Goal: Information Seeking & Learning: Learn about a topic

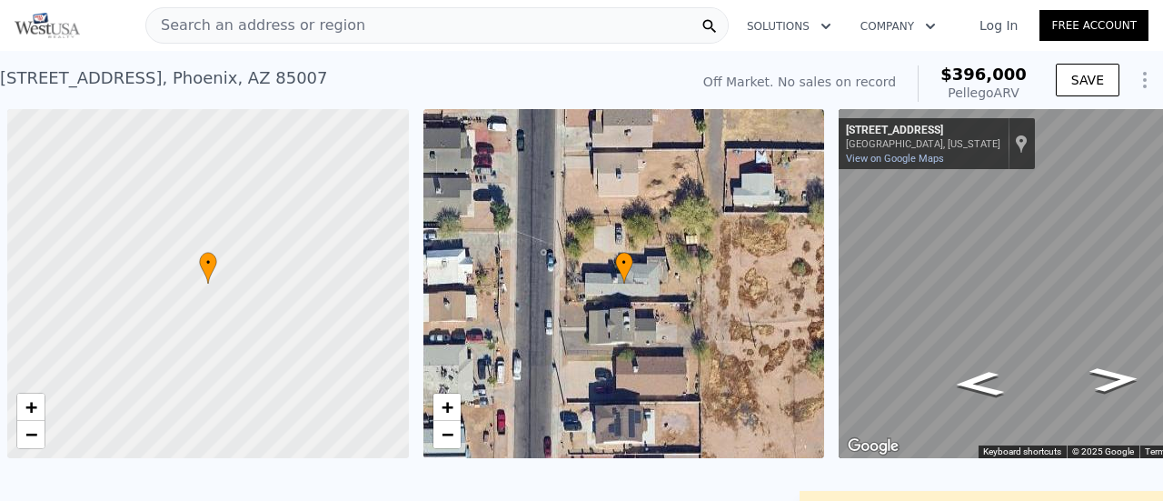
click at [221, 25] on span "Search an address or region" at bounding box center [255, 26] width 219 height 22
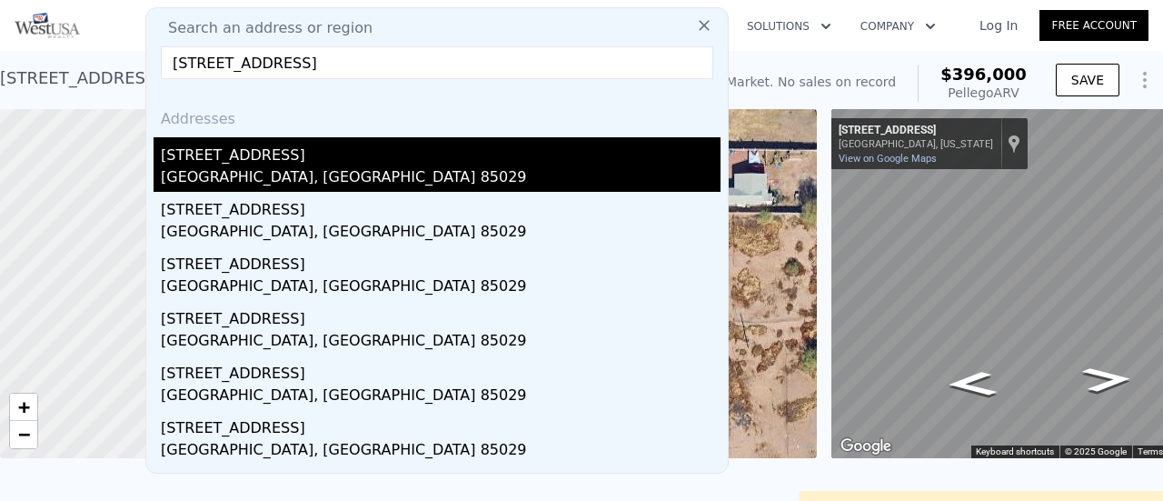
type input "[STREET_ADDRESS]"
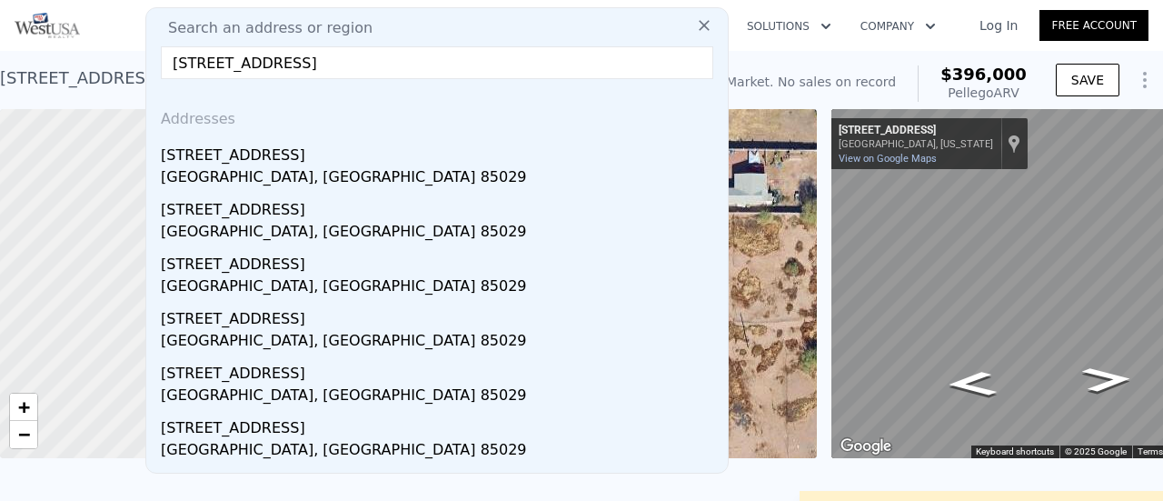
drag, startPoint x: 260, startPoint y: 164, endPoint x: 352, endPoint y: 117, distance: 104.0
click at [261, 165] on div "[STREET_ADDRESS]" at bounding box center [441, 164] width 560 height 55
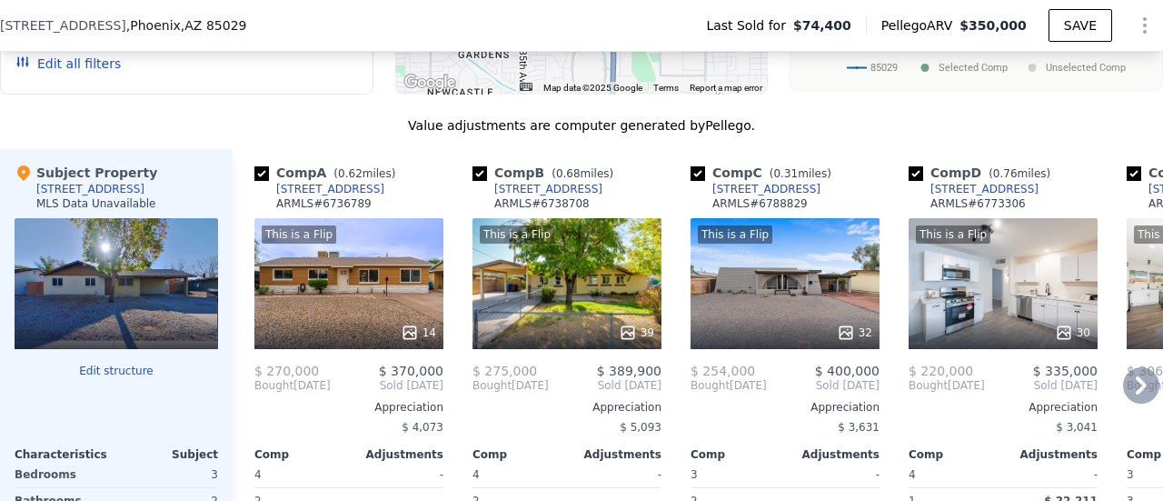
scroll to position [1900, 0]
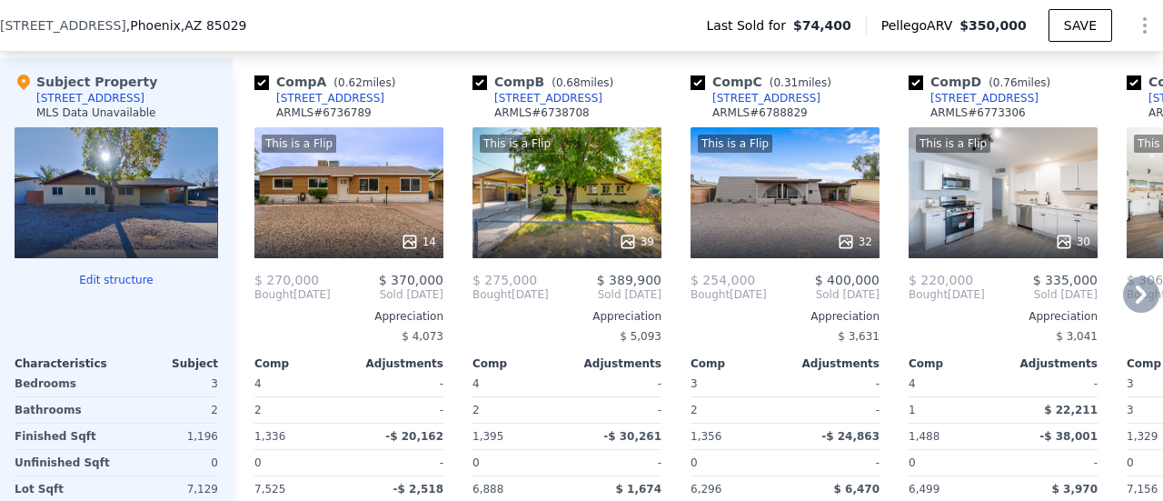
click at [1123, 299] on icon at bounding box center [1141, 294] width 36 height 36
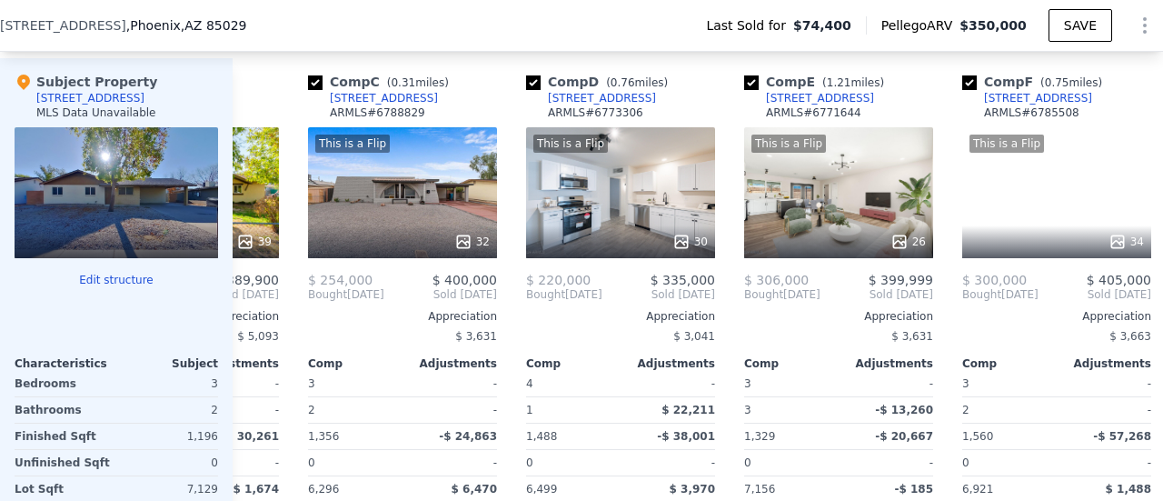
scroll to position [0, 436]
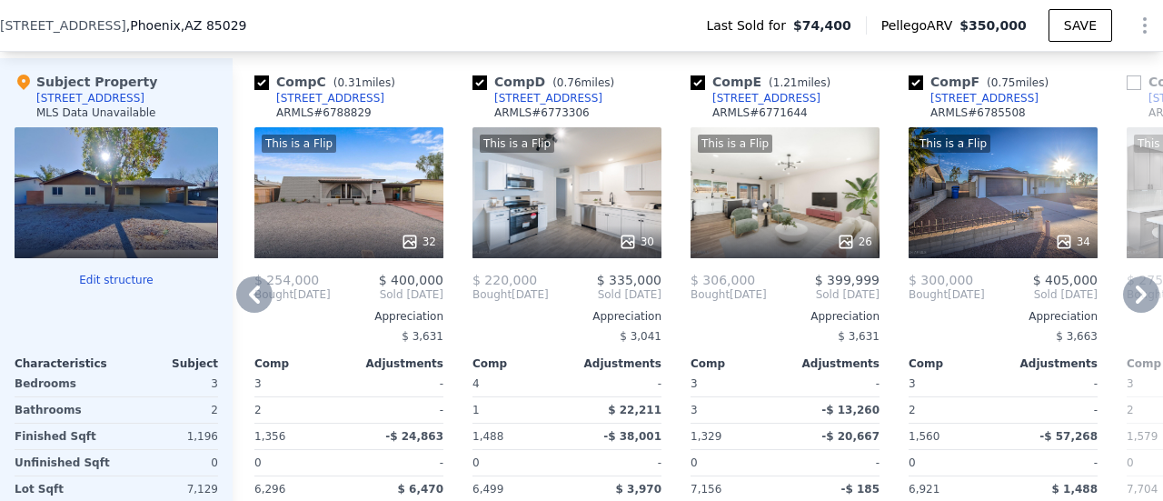
click at [1125, 299] on icon at bounding box center [1141, 294] width 36 height 36
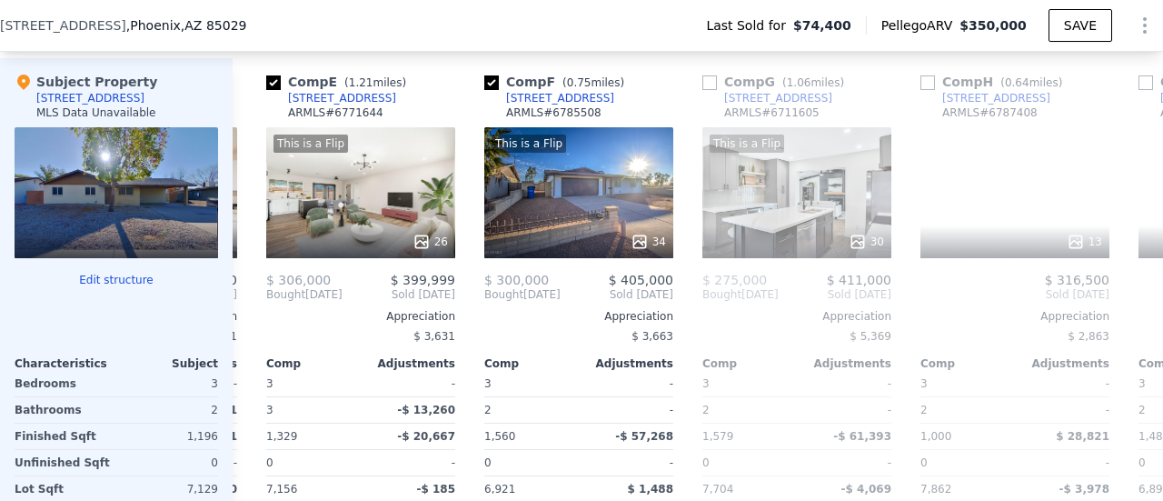
scroll to position [0, 872]
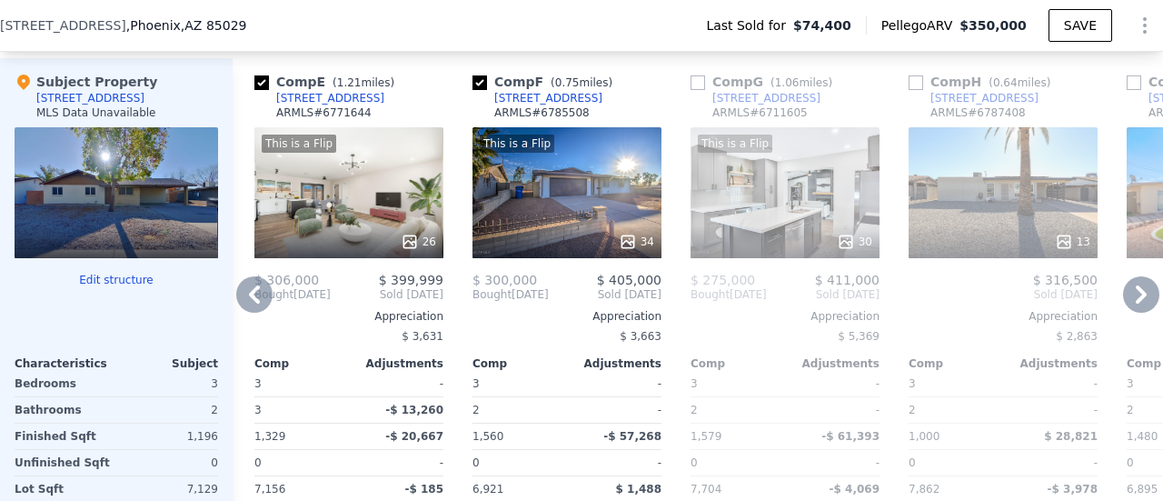
click at [1126, 299] on icon at bounding box center [1141, 294] width 36 height 36
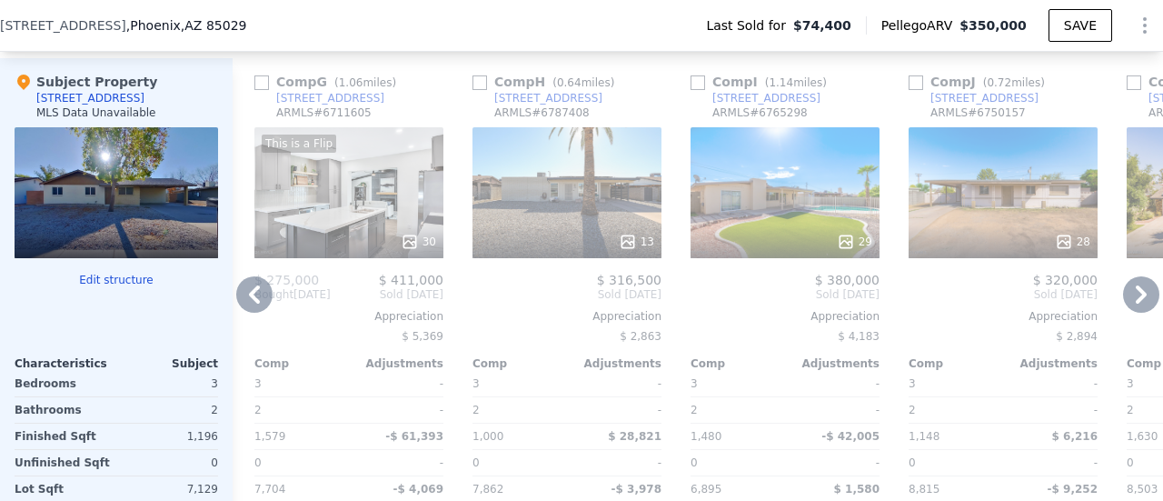
click at [1127, 299] on icon at bounding box center [1141, 294] width 36 height 36
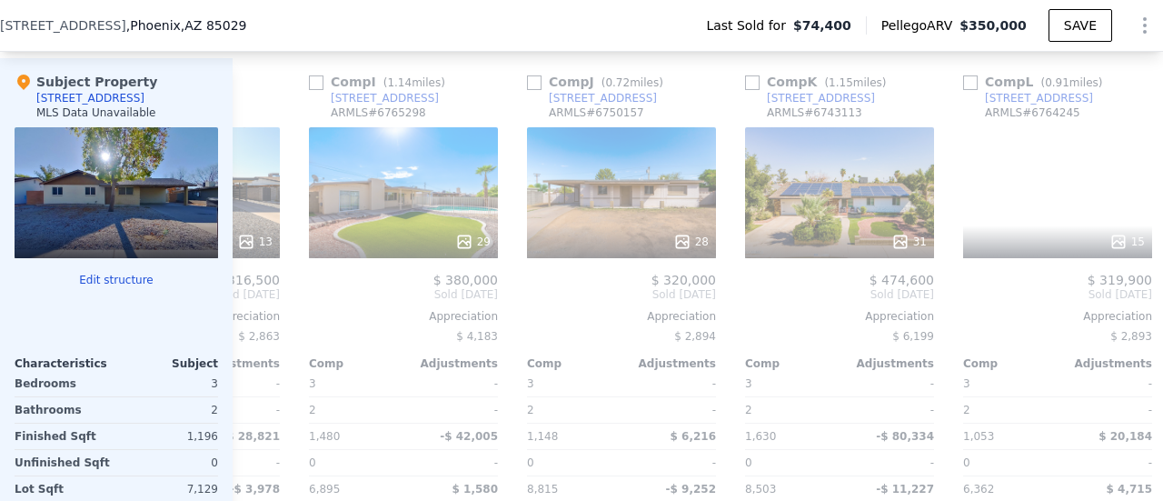
scroll to position [0, 1743]
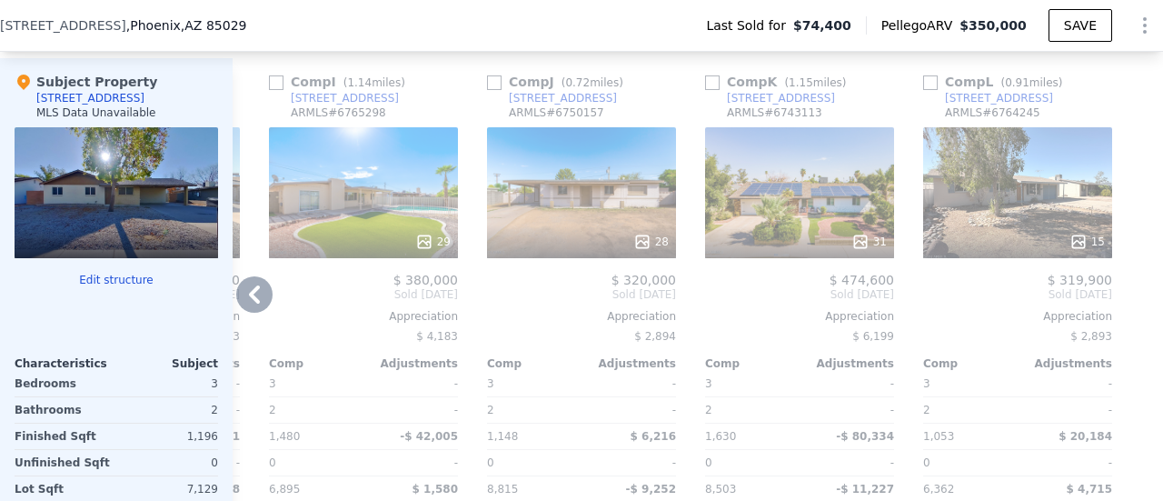
click at [1134, 299] on div at bounding box center [1148, 337] width 29 height 558
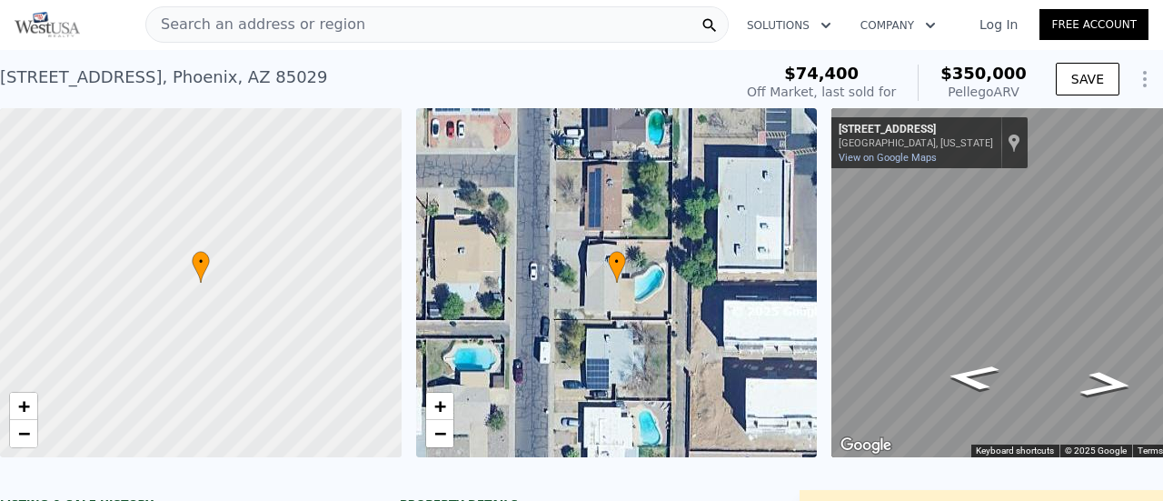
scroll to position [0, 0]
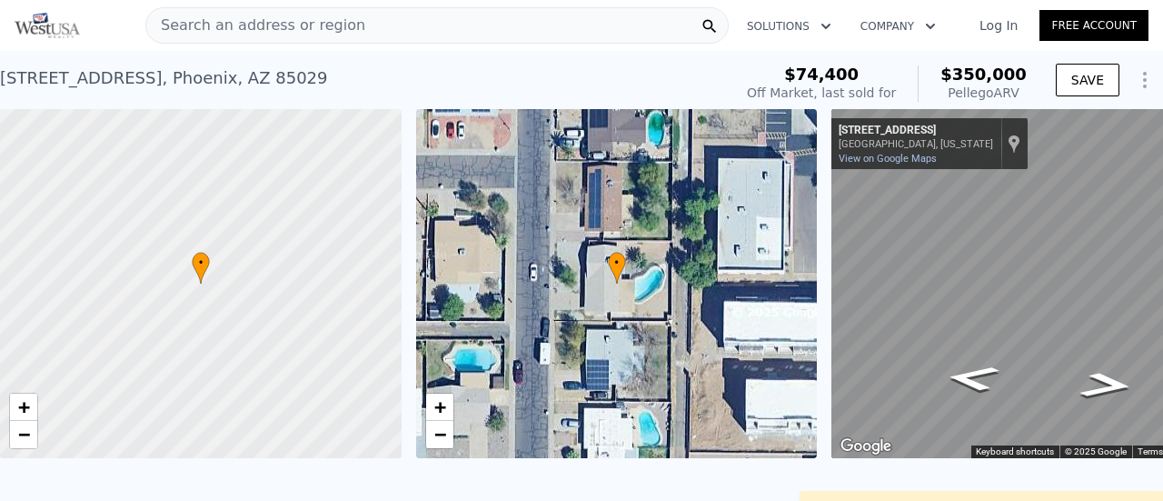
click at [248, 15] on span "Search an address or region" at bounding box center [255, 26] width 219 height 22
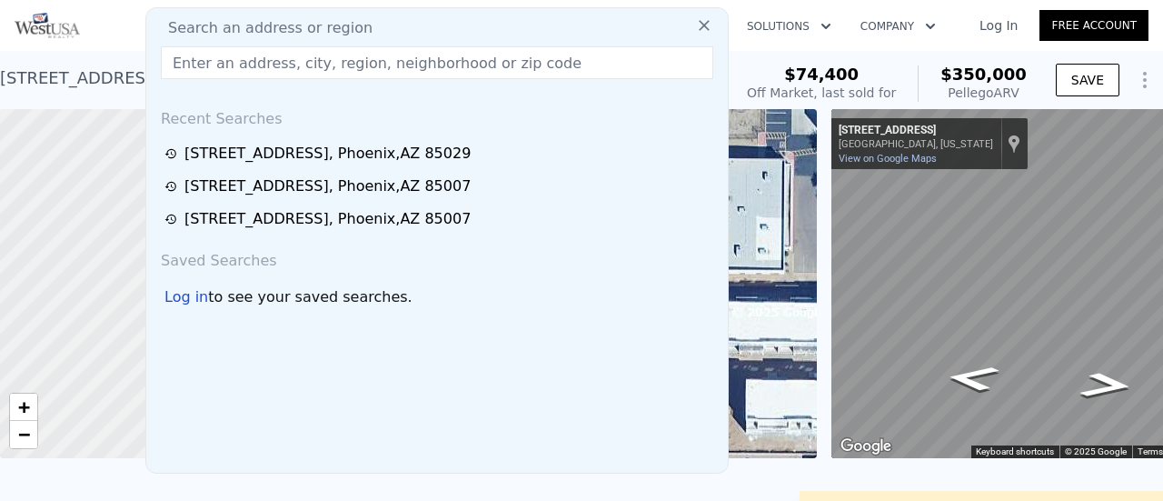
drag, startPoint x: 223, startPoint y: 27, endPoint x: 312, endPoint y: 1, distance: 92.0
click at [213, 56] on input "text" at bounding box center [437, 62] width 552 height 33
paste input "[STREET_ADDRESS][PERSON_NAME]"
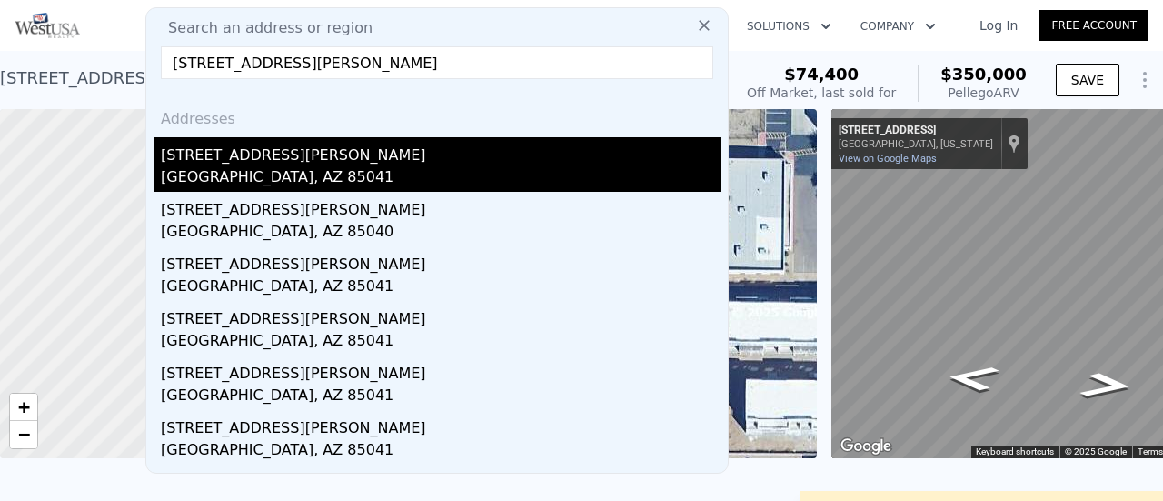
type input "[STREET_ADDRESS][PERSON_NAME]"
click at [247, 158] on div "[STREET_ADDRESS][PERSON_NAME]" at bounding box center [441, 151] width 560 height 29
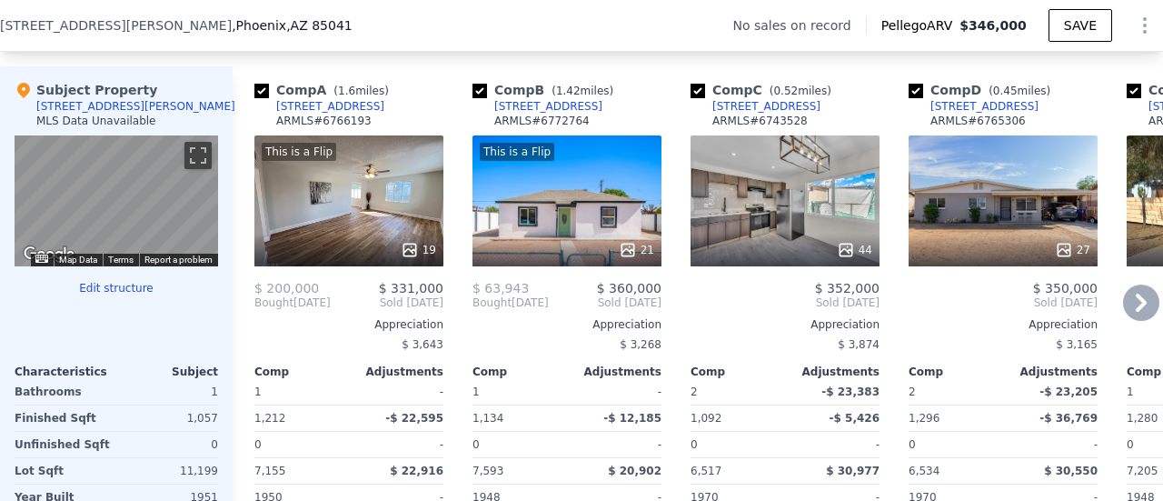
scroll to position [1809, 0]
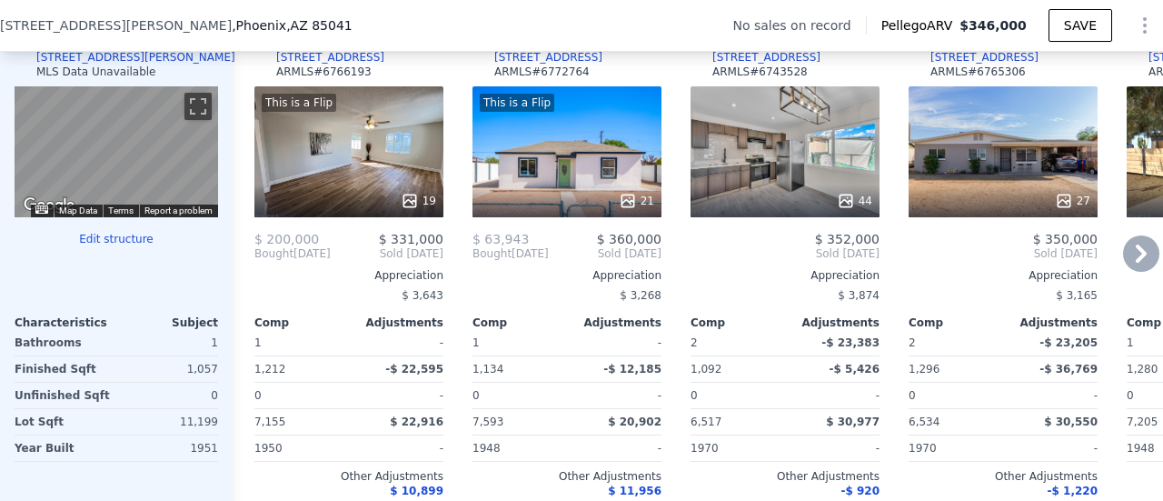
click at [1130, 254] on icon at bounding box center [1141, 253] width 36 height 36
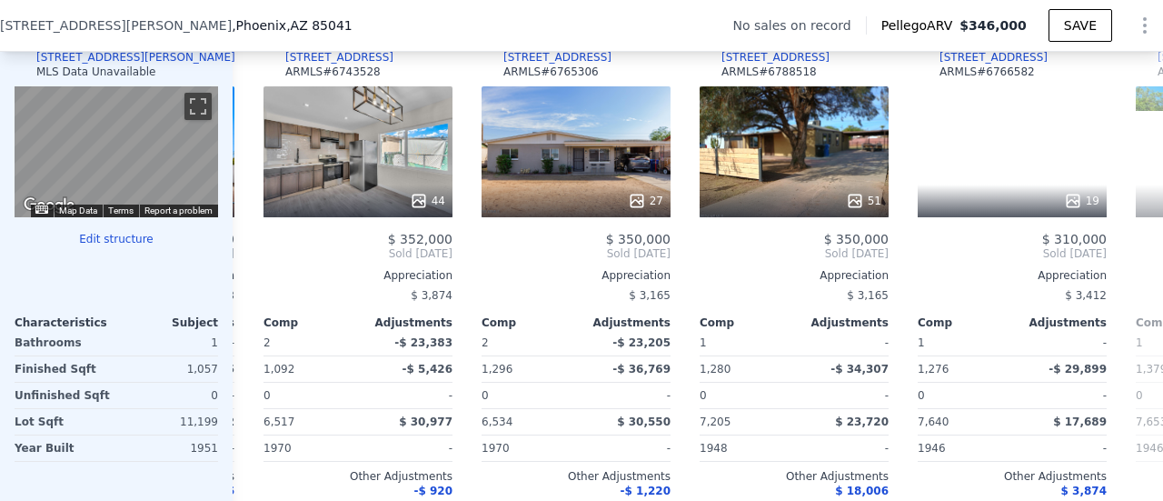
scroll to position [0, 436]
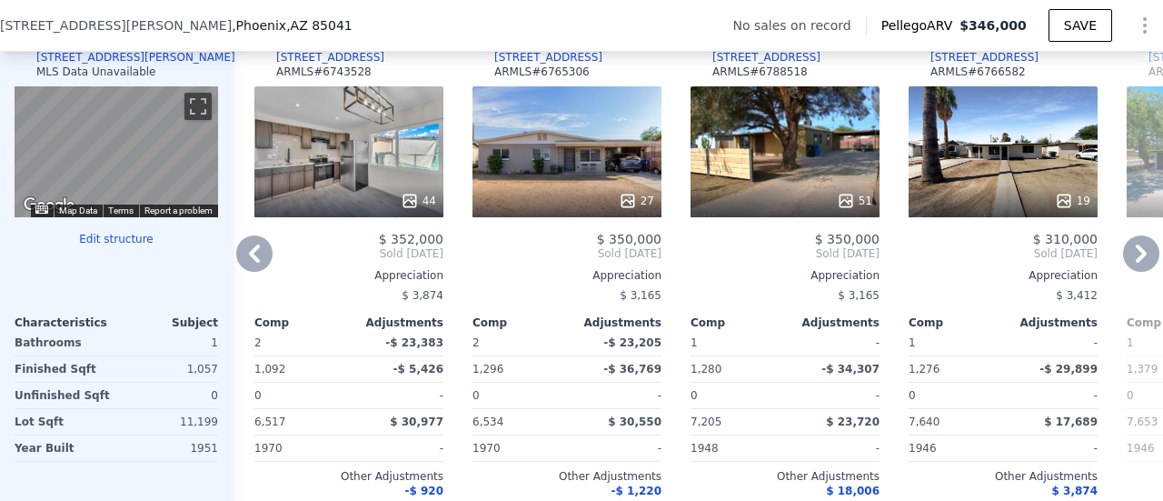
click at [257, 255] on icon at bounding box center [254, 253] width 36 height 36
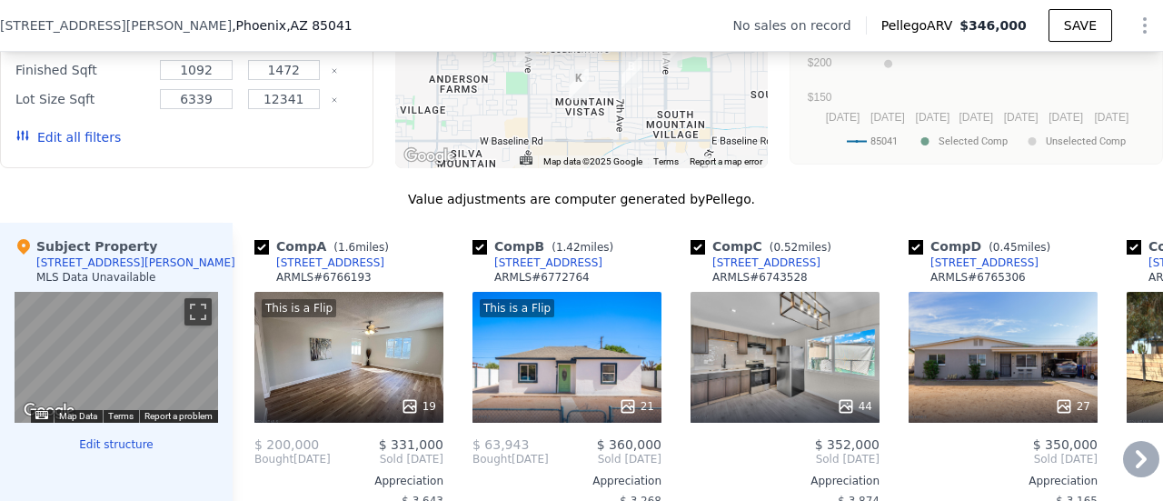
scroll to position [1628, 0]
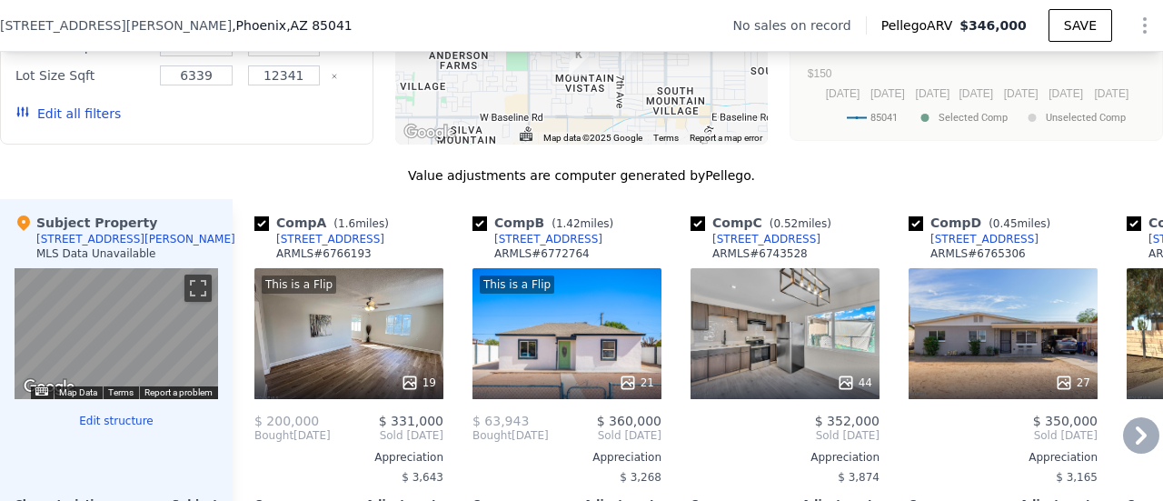
click at [1135, 436] on icon at bounding box center [1140, 435] width 11 height 18
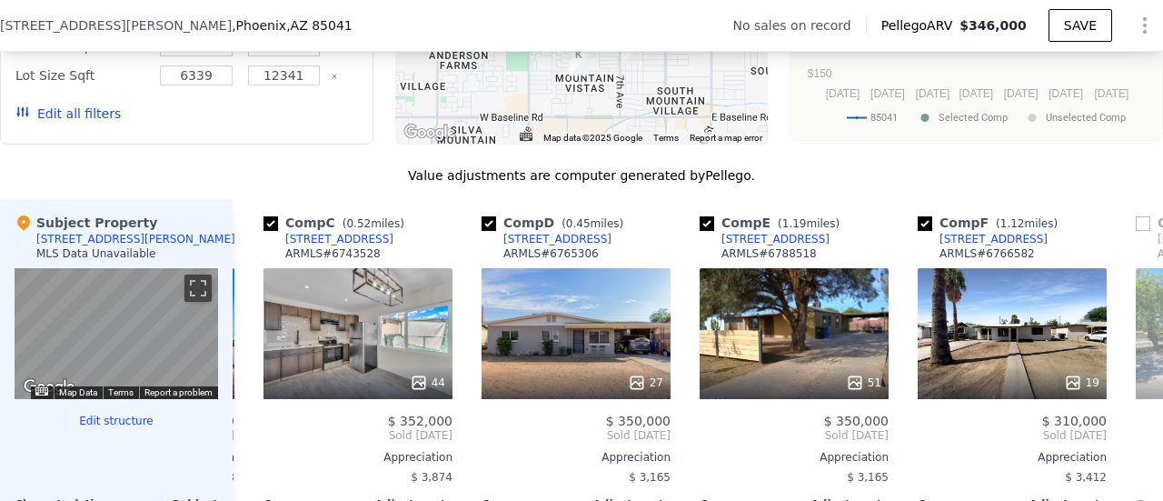
scroll to position [0, 436]
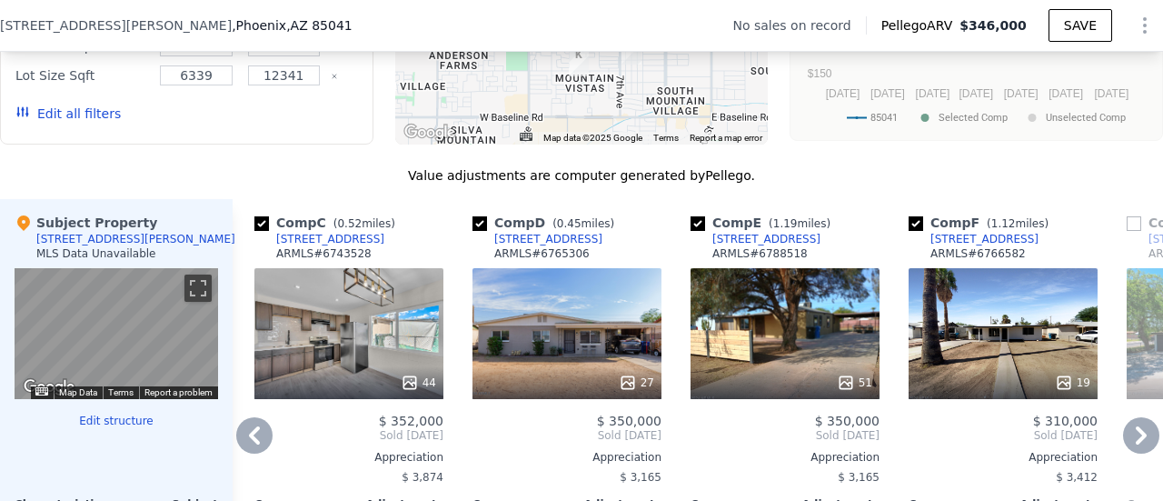
click at [1131, 434] on icon at bounding box center [1141, 435] width 36 height 36
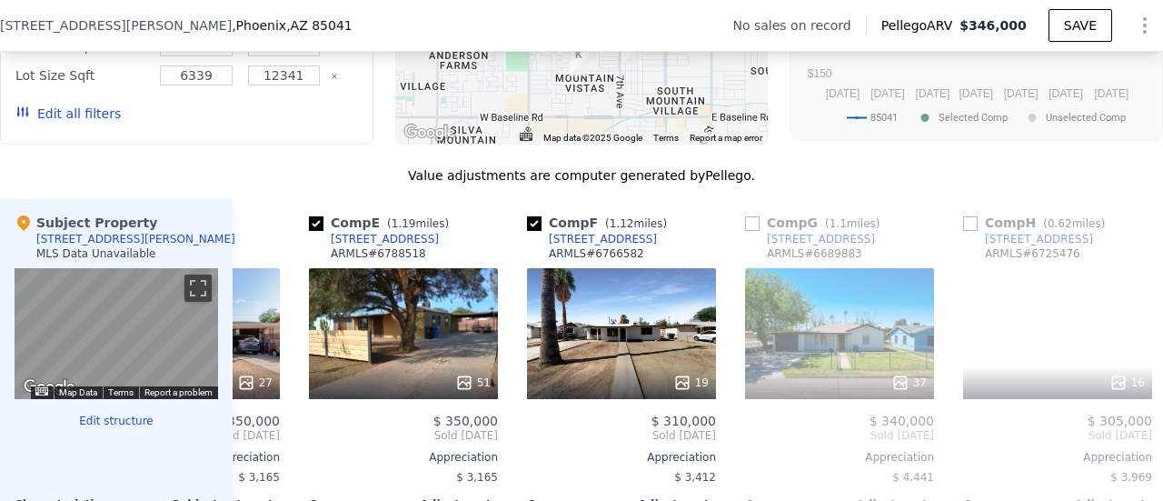
scroll to position [0, 872]
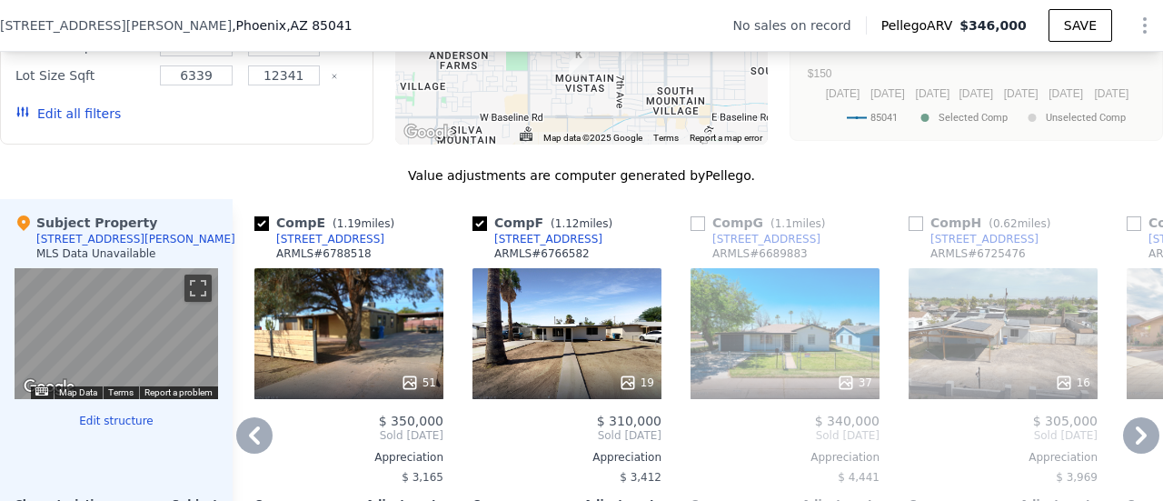
click at [1132, 433] on icon at bounding box center [1141, 435] width 36 height 36
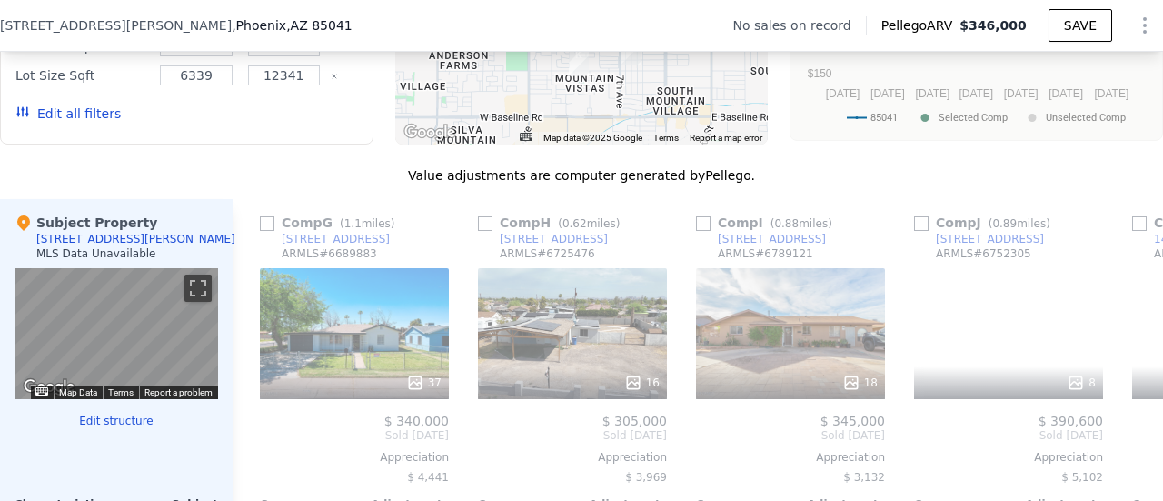
scroll to position [0, 1308]
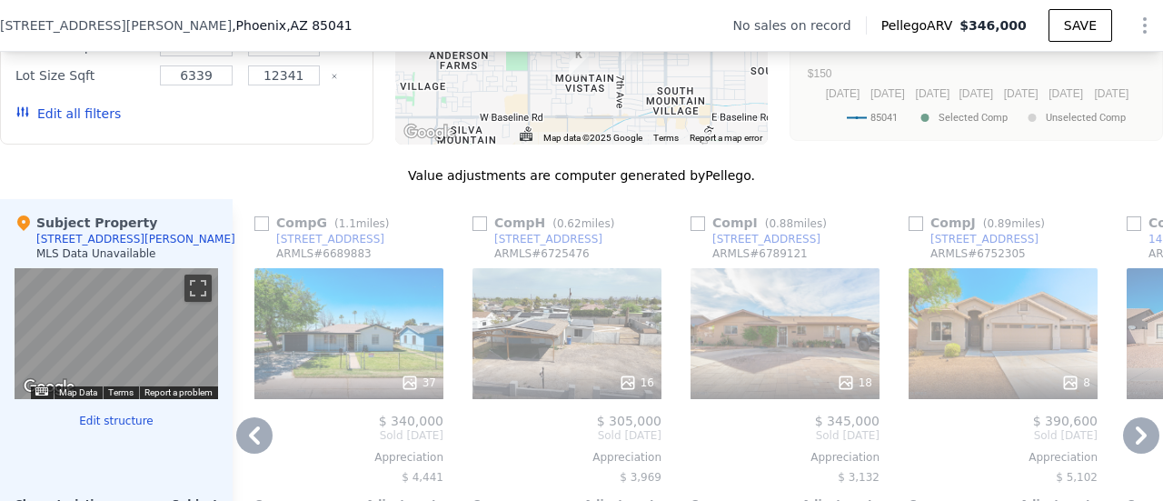
click at [1132, 433] on icon at bounding box center [1141, 435] width 36 height 36
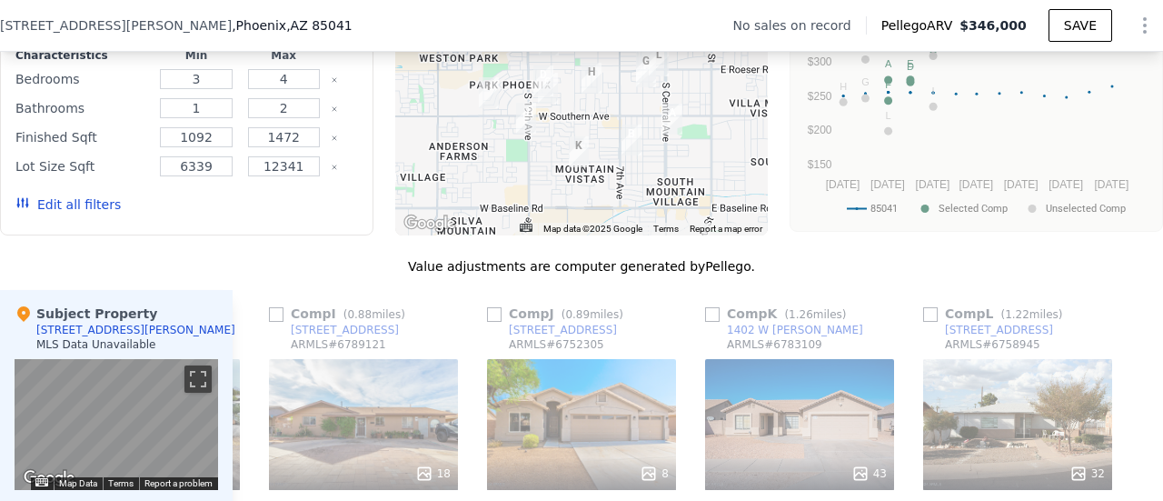
scroll to position [1719, 0]
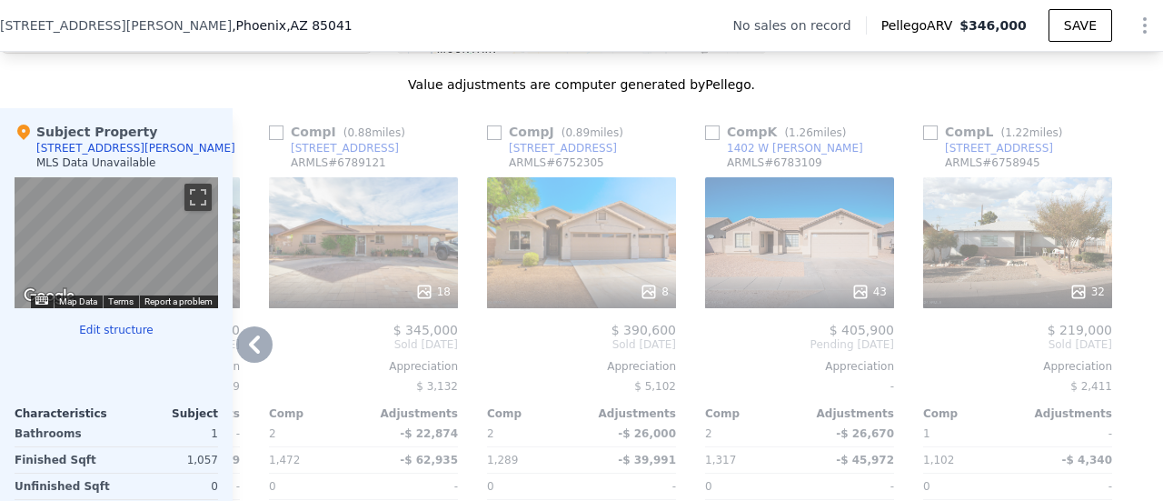
click at [249, 352] on icon at bounding box center [254, 344] width 36 height 36
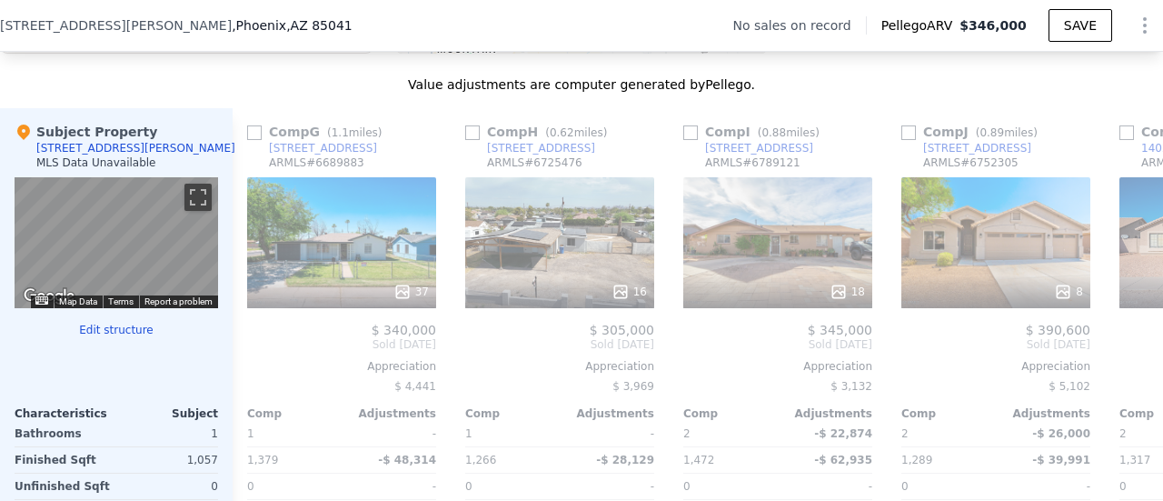
scroll to position [0, 1307]
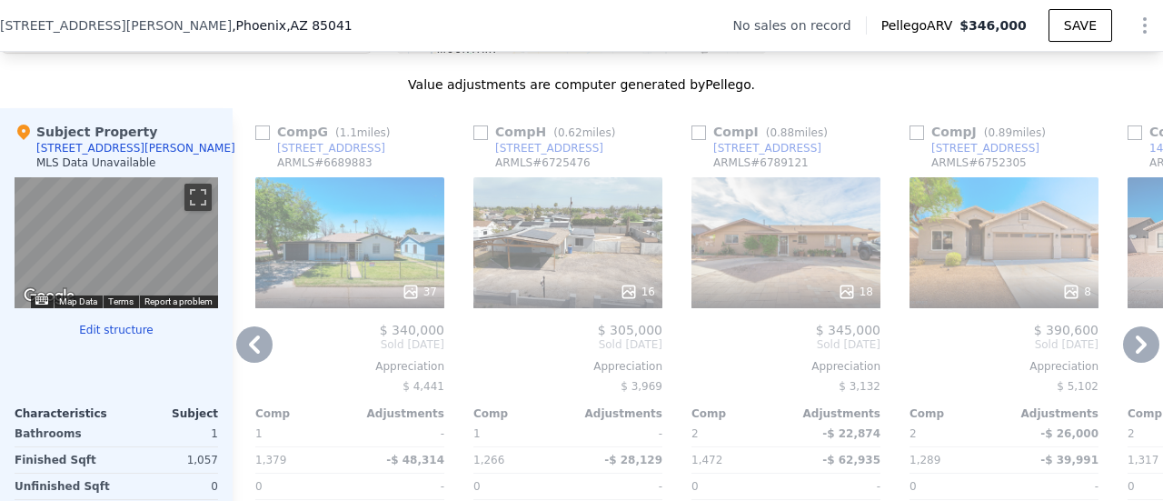
click at [254, 344] on icon at bounding box center [254, 344] width 36 height 36
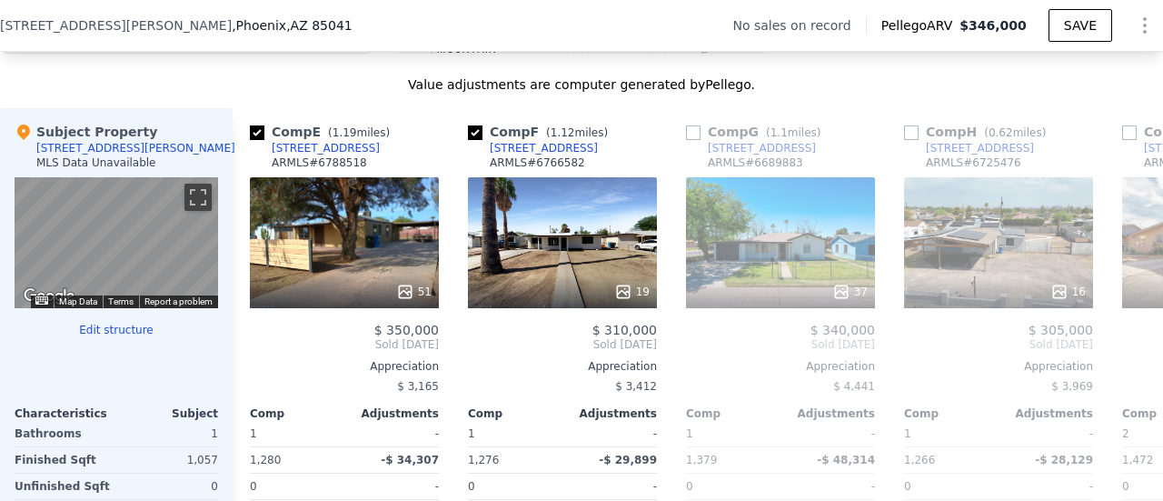
scroll to position [0, 871]
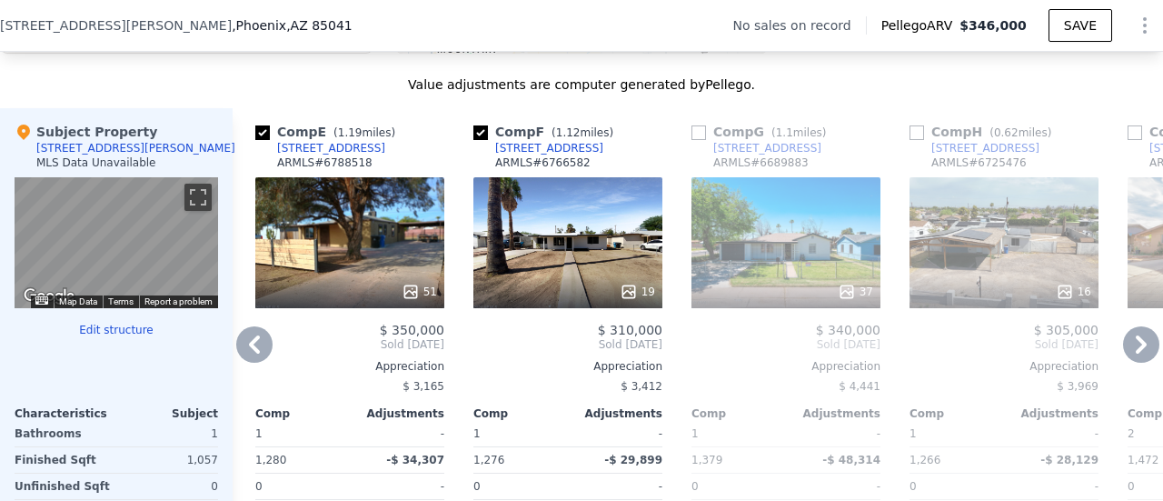
click at [251, 346] on icon at bounding box center [254, 344] width 36 height 36
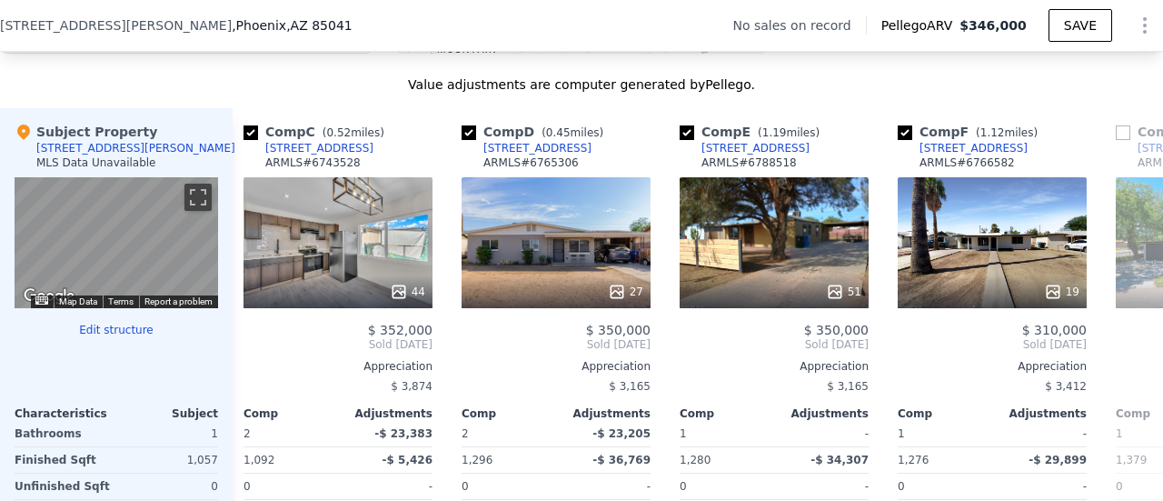
scroll to position [0, 435]
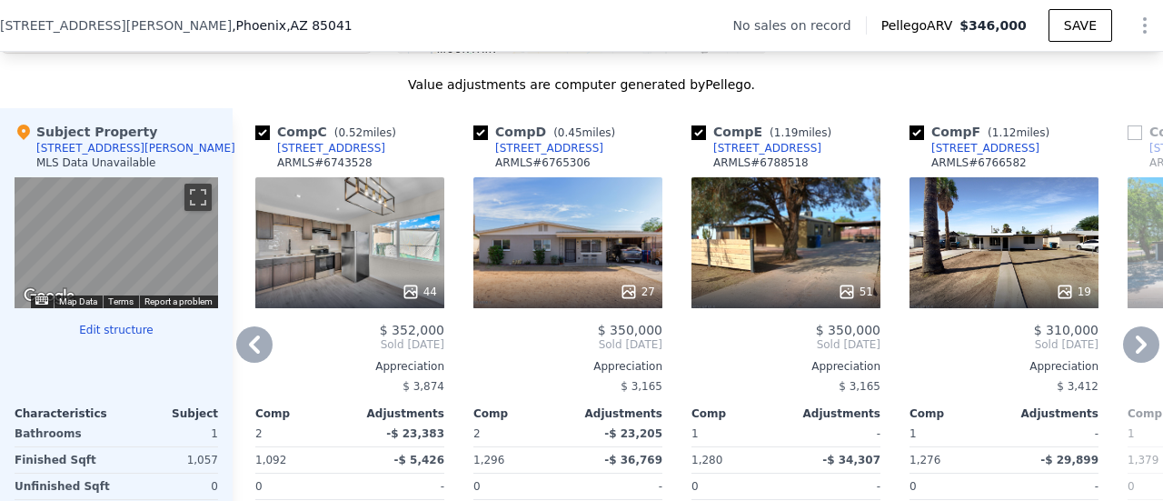
click at [251, 347] on icon at bounding box center [254, 344] width 36 height 36
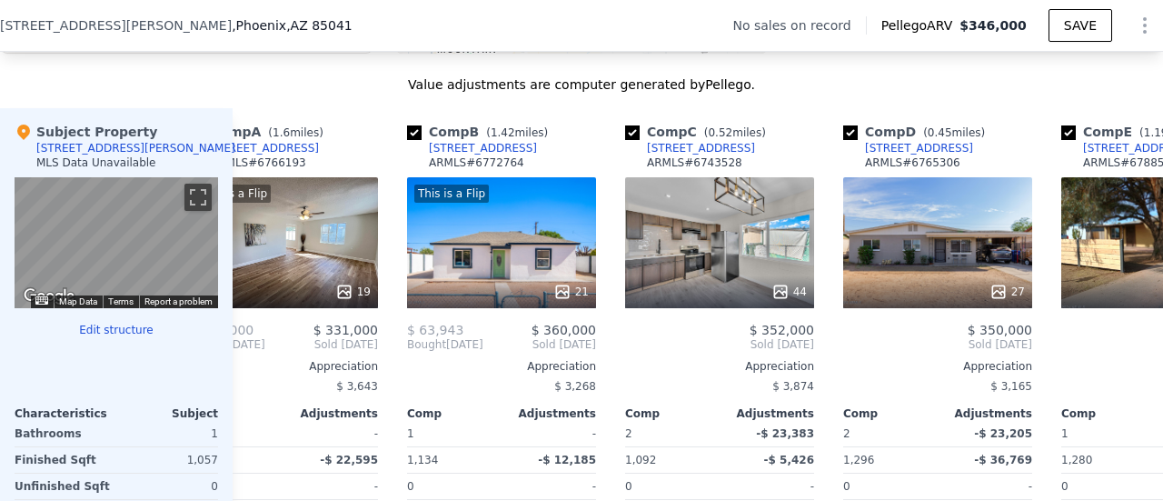
scroll to position [0, 0]
